Goal: Task Accomplishment & Management: Complete application form

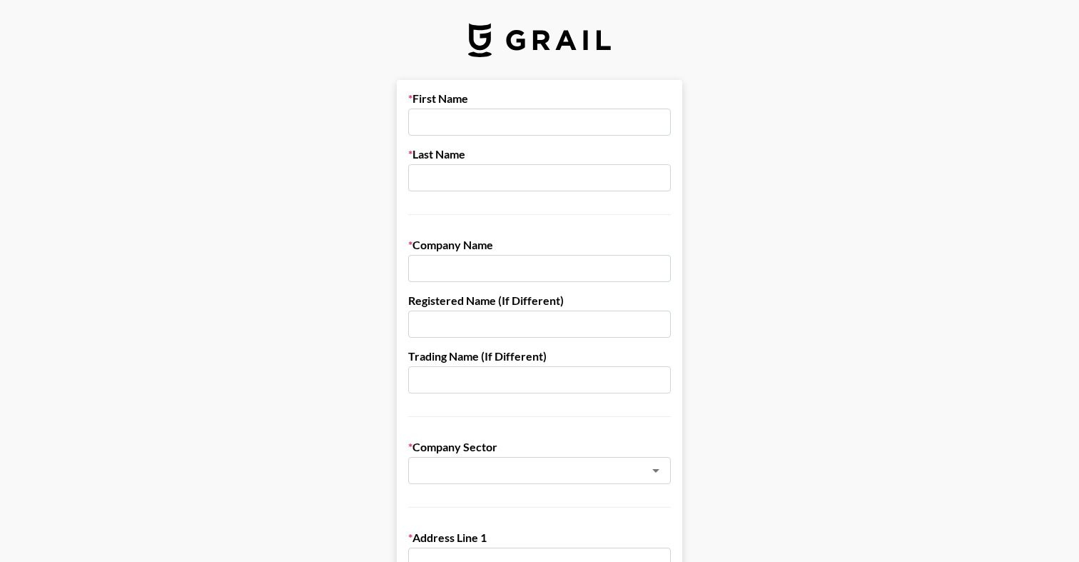
click at [467, 105] on label "First Name" at bounding box center [539, 98] width 263 height 14
click at [461, 122] on input "text" at bounding box center [539, 122] width 263 height 27
type input "[PERSON_NAME]"
type input "Socialtyze"
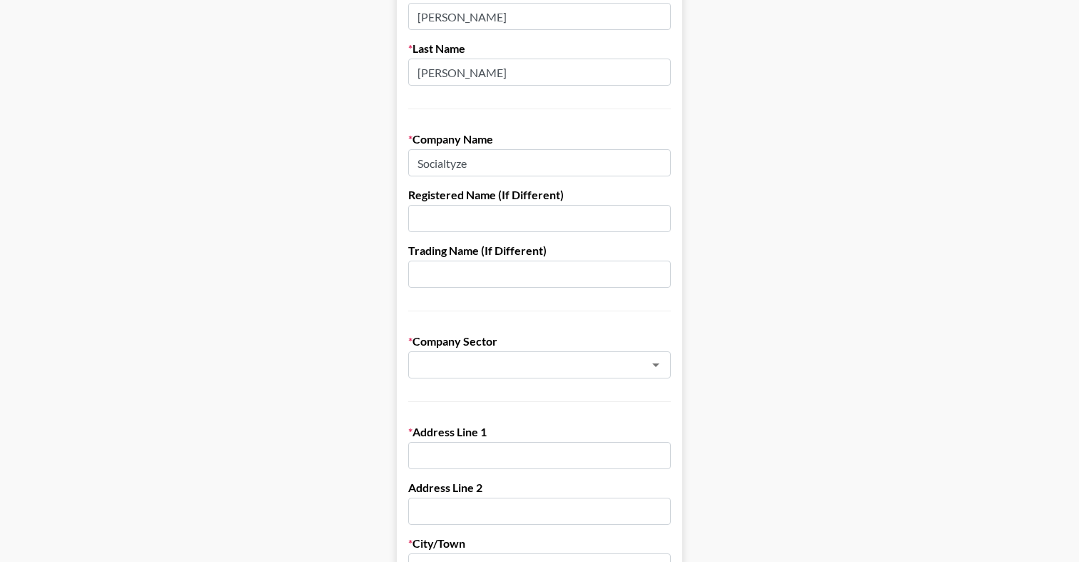
scroll to position [126, 0]
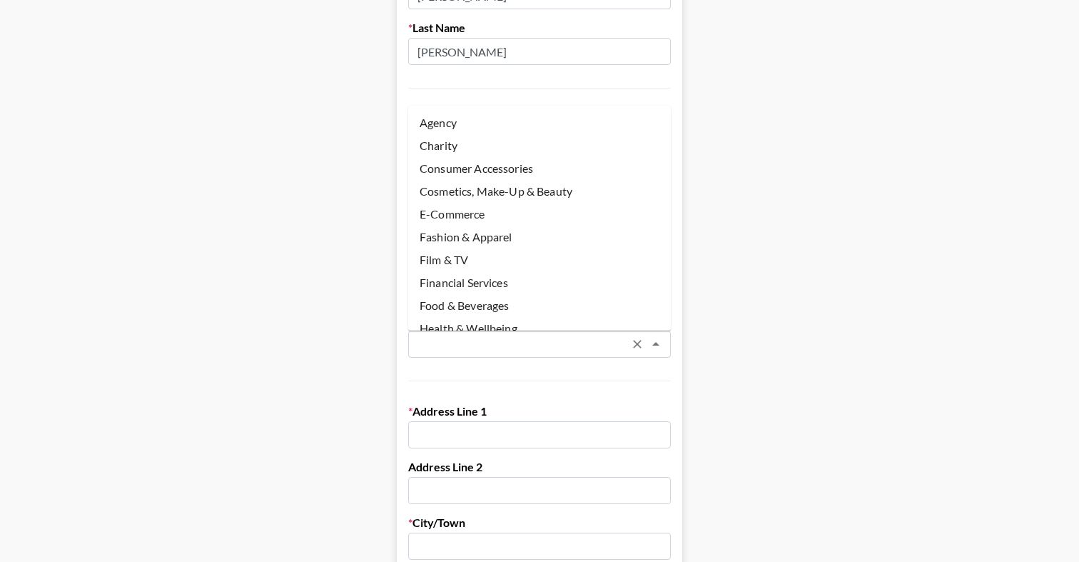
click at [459, 343] on input "text" at bounding box center [521, 344] width 208 height 16
click at [446, 125] on li "Agency" at bounding box center [539, 122] width 263 height 23
type input "Agency"
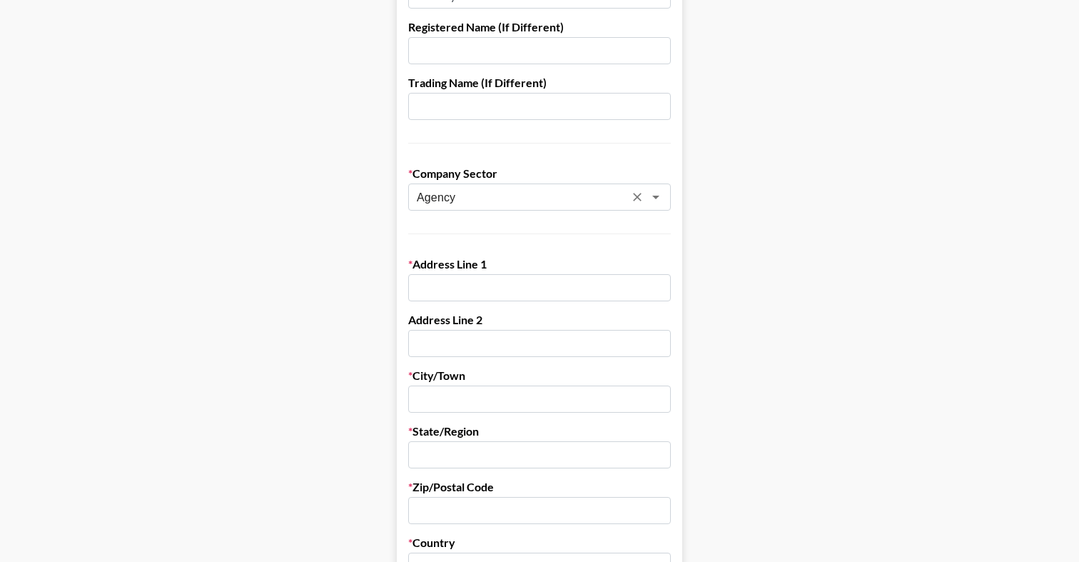
scroll to position [283, 0]
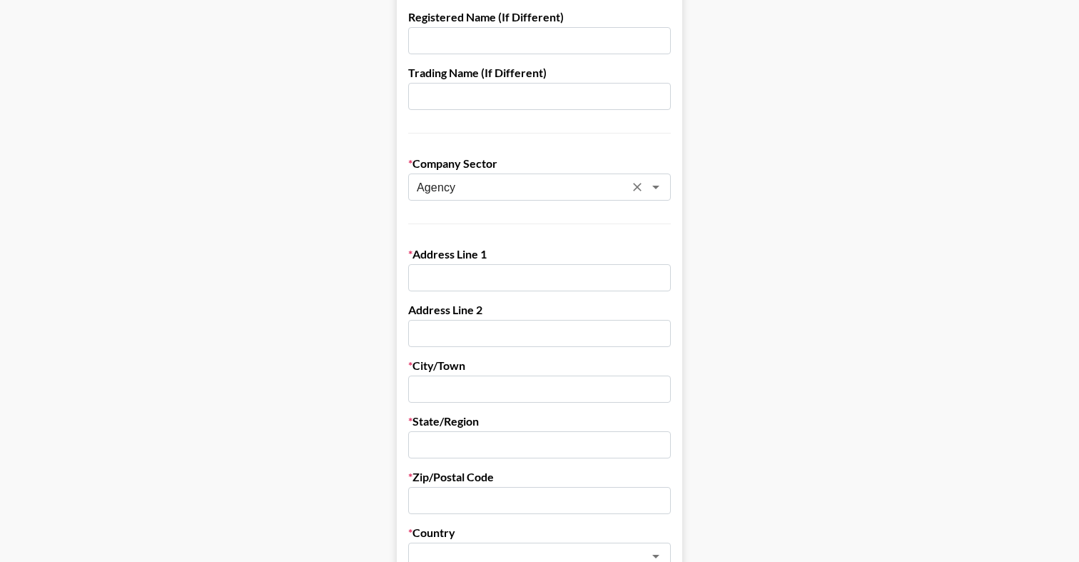
click at [454, 281] on input "text" at bounding box center [539, 277] width 263 height 27
type input "[STREET_ADDRESS][PERSON_NAME]"
type input "[GEOGRAPHIC_DATA]"
type input "[US_STATE]"
type input "90266"
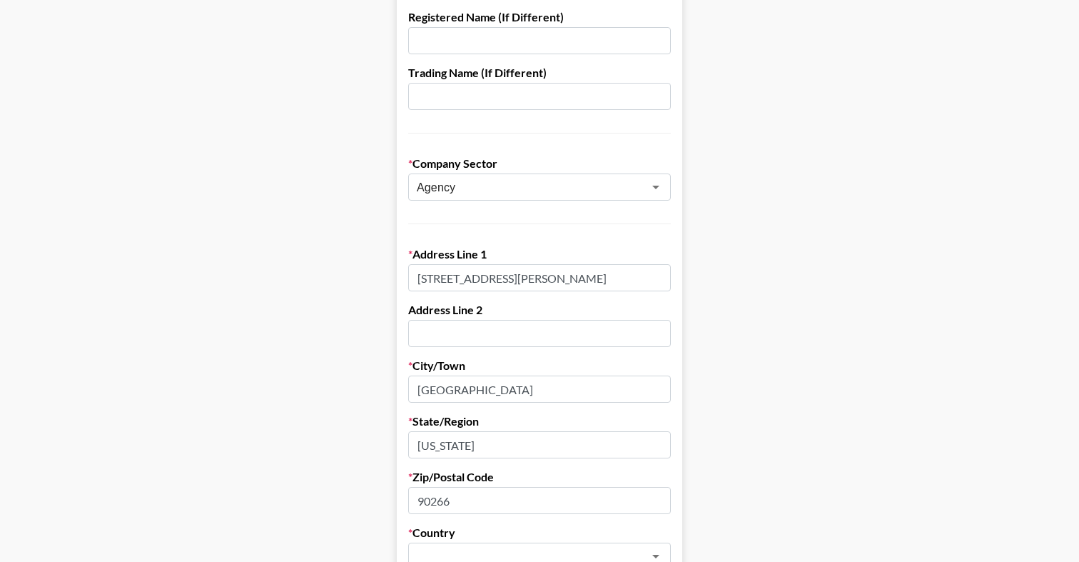
type input "3107297094"
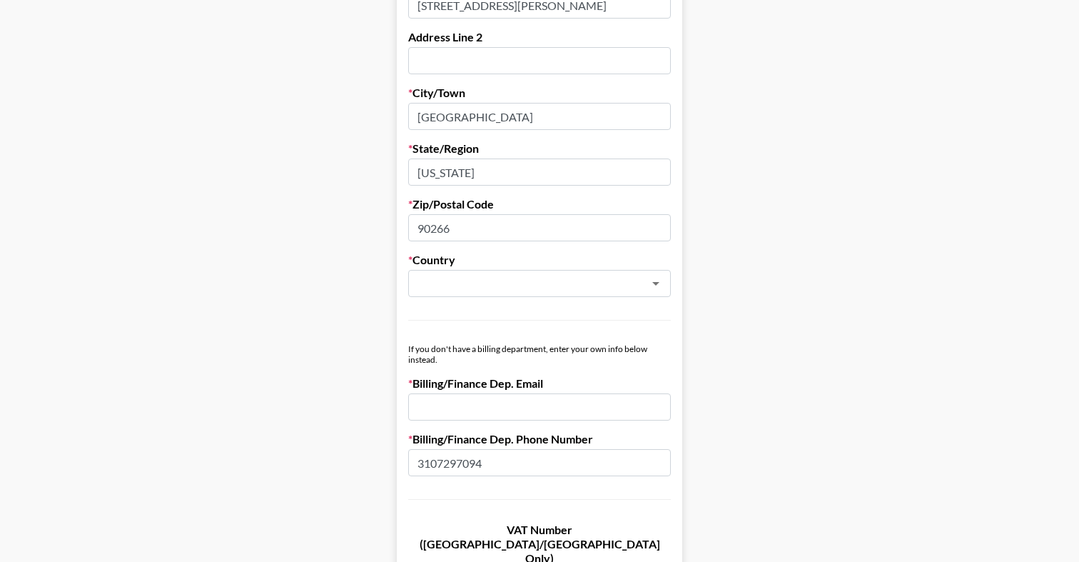
scroll to position [560, 0]
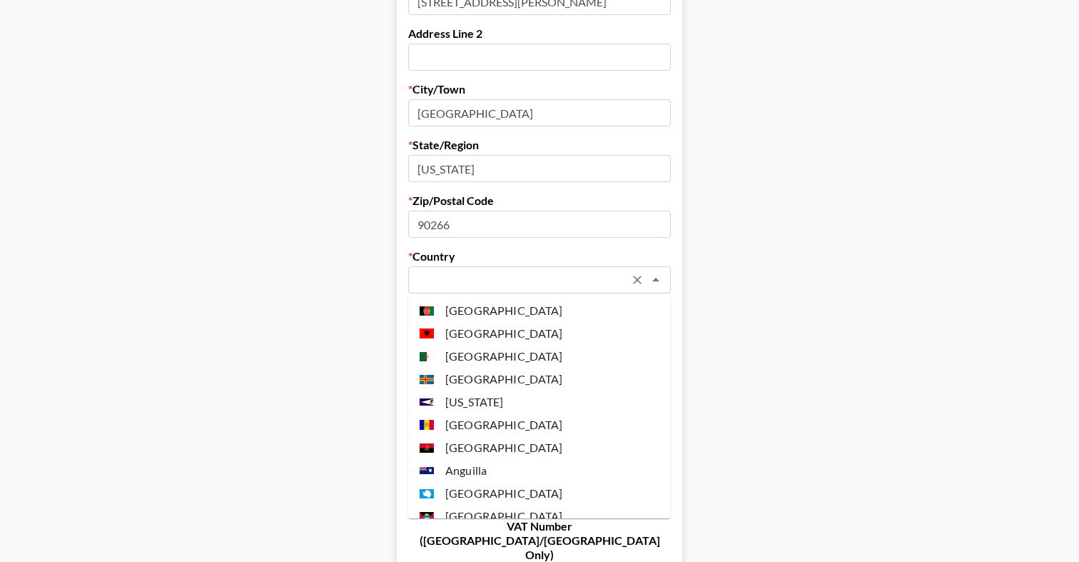
click at [577, 281] on input "text" at bounding box center [521, 280] width 208 height 16
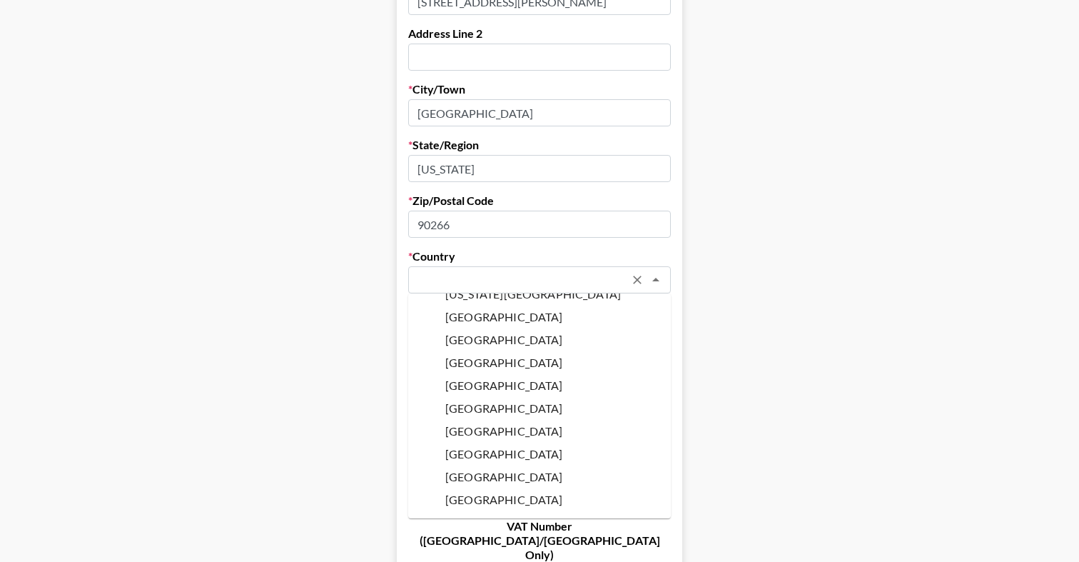
scroll to position [5379, 0]
click at [518, 420] on li "[GEOGRAPHIC_DATA]" at bounding box center [539, 431] width 263 height 23
type input "[GEOGRAPHIC_DATA]"
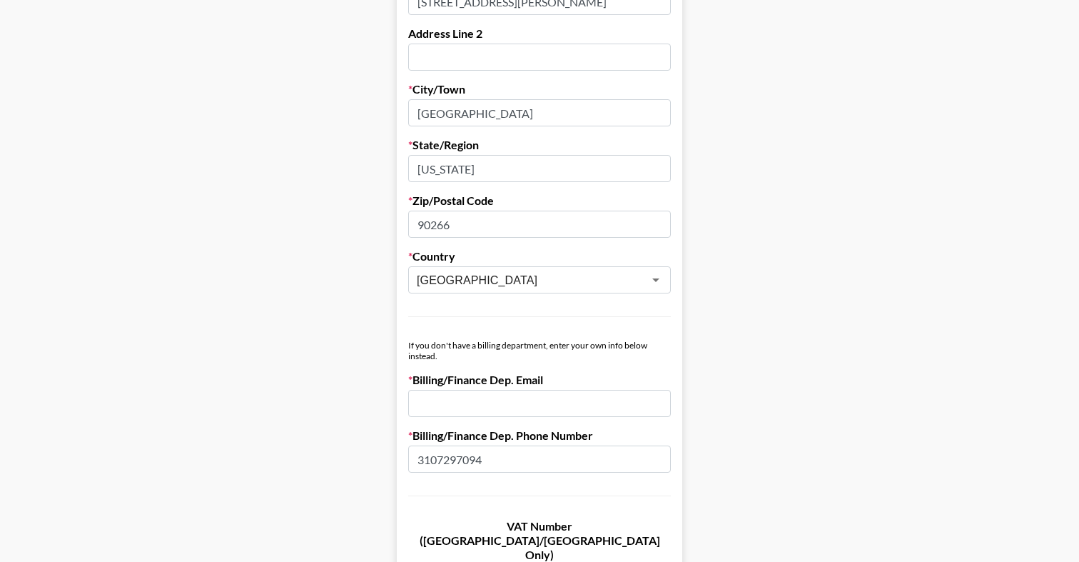
click at [532, 402] on input "email" at bounding box center [539, 403] width 263 height 27
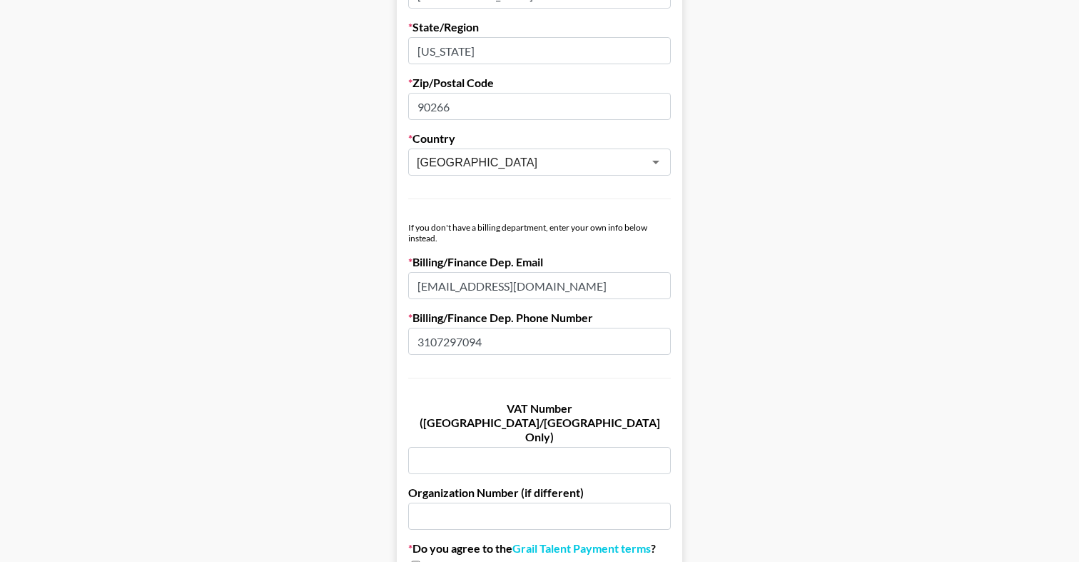
scroll to position [679, 0]
type input "[EMAIL_ADDRESS][DOMAIN_NAME]"
click at [590, 540] on link "Grail Talent Payment terms" at bounding box center [582, 547] width 138 height 14
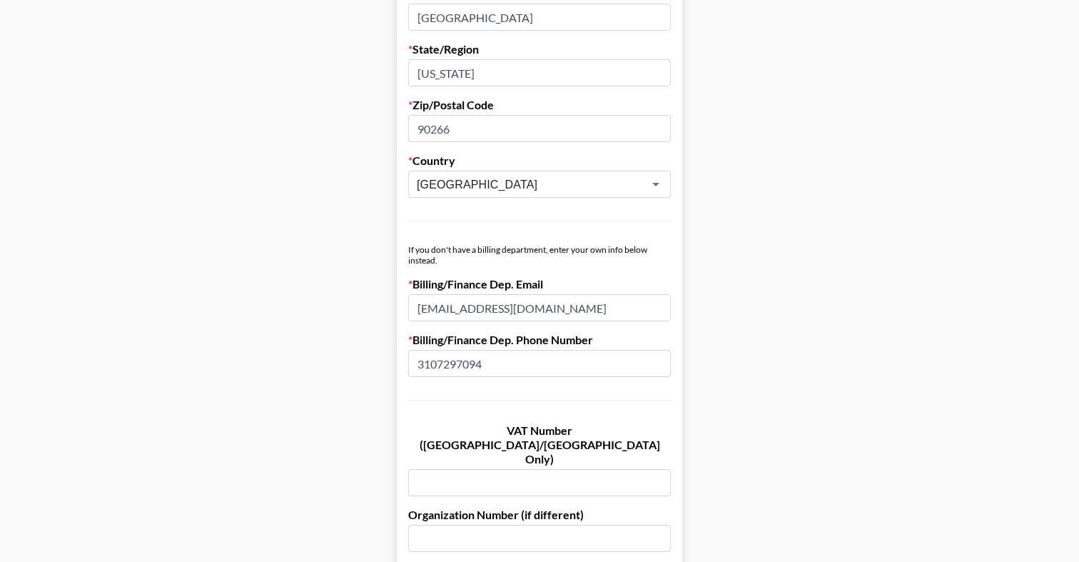
scroll to position [0, 0]
